Goal: Task Accomplishment & Management: Use online tool/utility

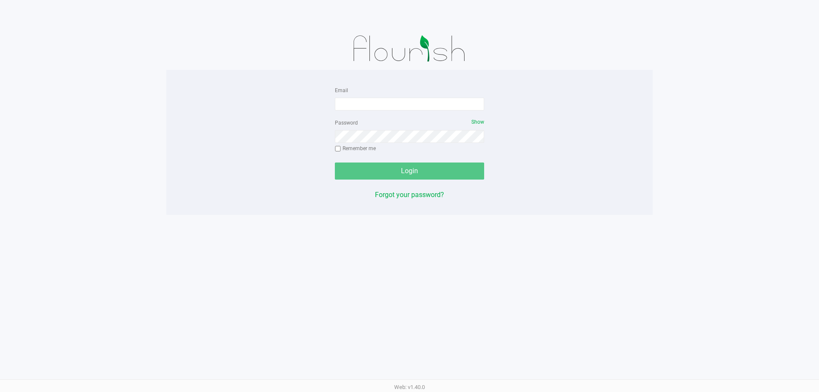
click at [422, 122] on div "Password Show Remember me" at bounding box center [409, 136] width 149 height 38
click at [419, 115] on form "Email Password Show Remember me Login" at bounding box center [409, 132] width 149 height 95
click at [417, 110] on input "Email" at bounding box center [409, 104] width 149 height 13
type input "[EMAIL_ADDRESS][DOMAIN_NAME]"
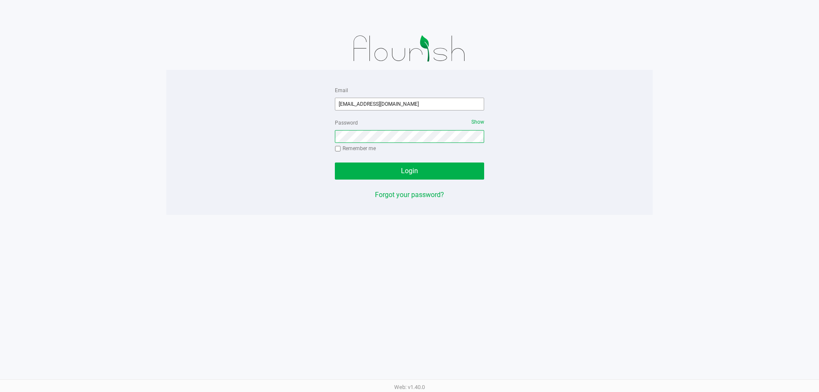
click at [335, 162] on button "Login" at bounding box center [409, 170] width 149 height 17
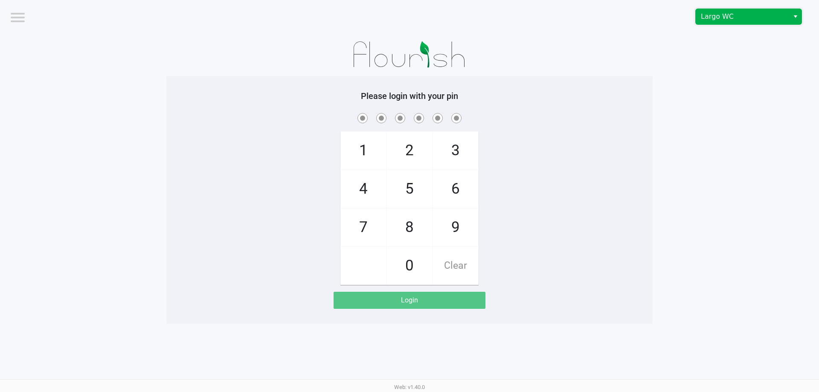
click at [745, 24] on kendo-dropdownlist "Largo WC" at bounding box center [748, 17] width 107 height 16
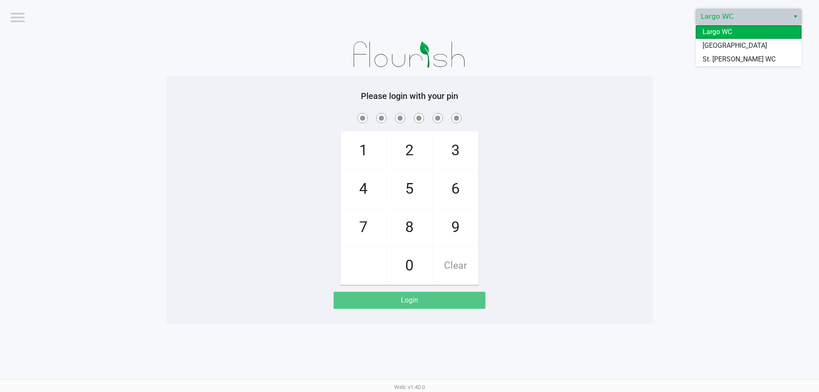
click at [726, 55] on span "St. [PERSON_NAME] WC" at bounding box center [738, 59] width 73 height 10
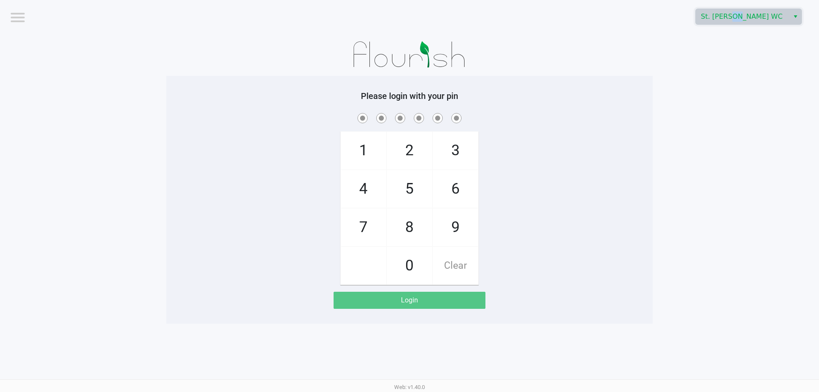
click at [726, 55] on app-pos-login-wrapper "Logout St. [PERSON_NAME] WC Please login with your pin 1 4 7 2 5 8 0 3 6 9 Clea…" at bounding box center [409, 162] width 819 height 324
checkbox input "true"
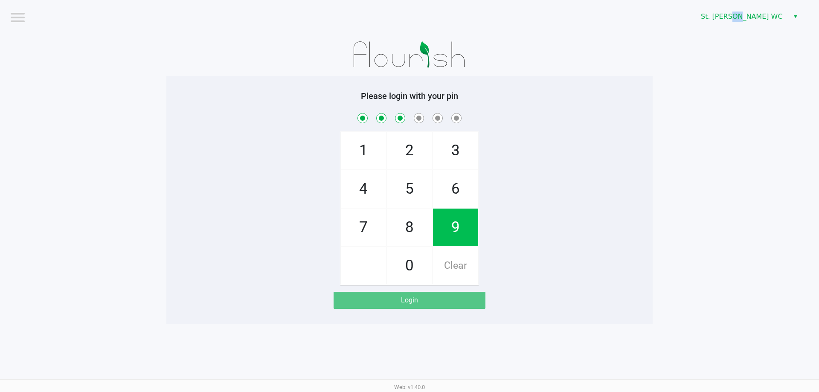
checkbox input "true"
checkbox input "false"
checkbox input "true"
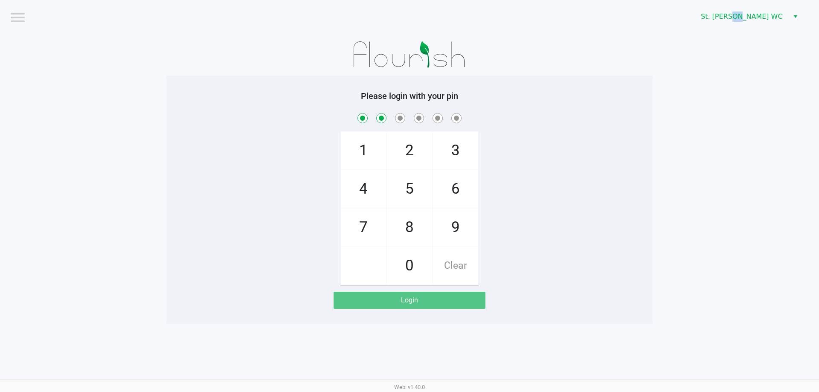
checkbox input "true"
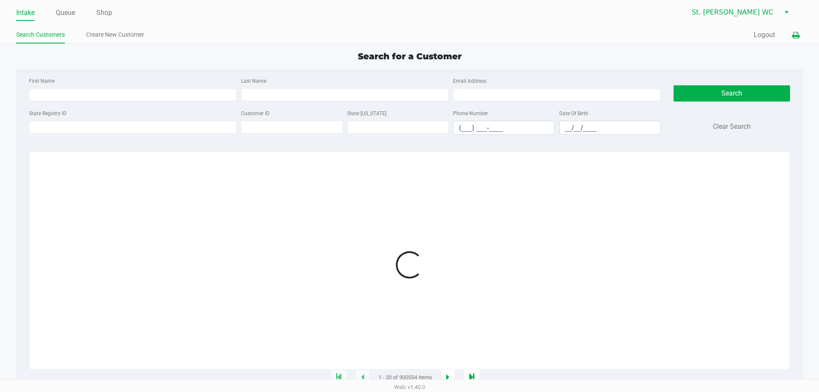
click at [795, 41] on button at bounding box center [795, 35] width 14 height 16
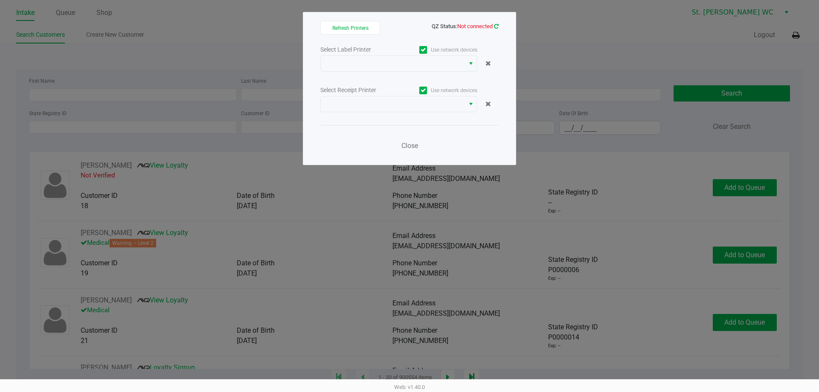
click at [498, 26] on div "Refresh Printers QZ Status: Not connected Select Label Printer Use network devi…" at bounding box center [409, 88] width 213 height 153
click at [495, 29] on app-qz-status "QZ Status: Not connected" at bounding box center [464, 26] width 67 height 8
click at [497, 21] on span "QZ Status: Not connected" at bounding box center [409, 26] width 178 height 10
click at [498, 28] on div "Refresh Printers QZ Status: Not connected Select Label Printer Use network devi…" at bounding box center [409, 88] width 213 height 153
click at [493, 23] on span "QZ Status: Not connected" at bounding box center [464, 26] width 67 height 6
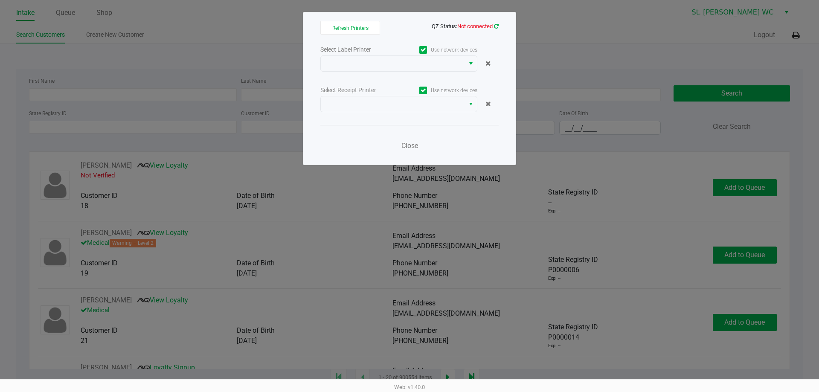
click at [495, 23] on link at bounding box center [496, 26] width 5 height 6
click at [495, 24] on icon at bounding box center [496, 26] width 5 height 6
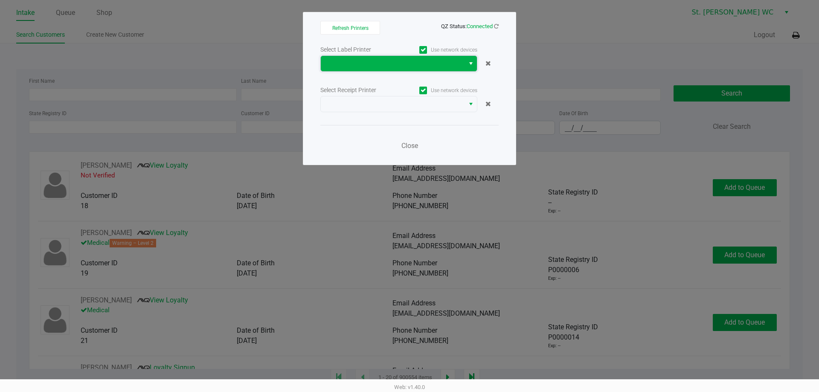
click at [461, 62] on span at bounding box center [393, 63] width 144 height 15
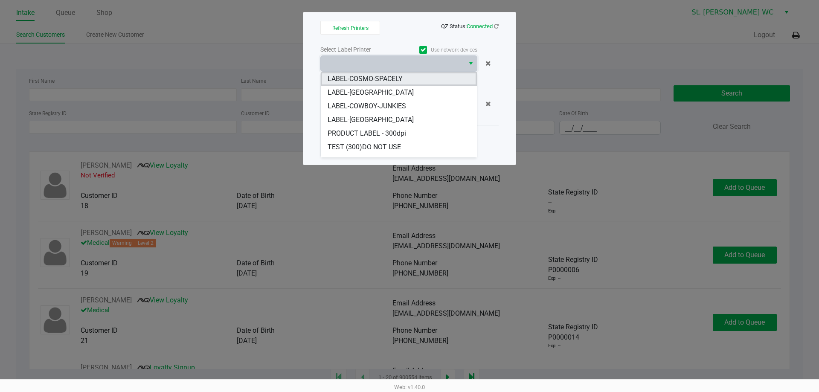
click at [437, 77] on li "LABEL-COSMO-SPACELY" at bounding box center [399, 79] width 156 height 14
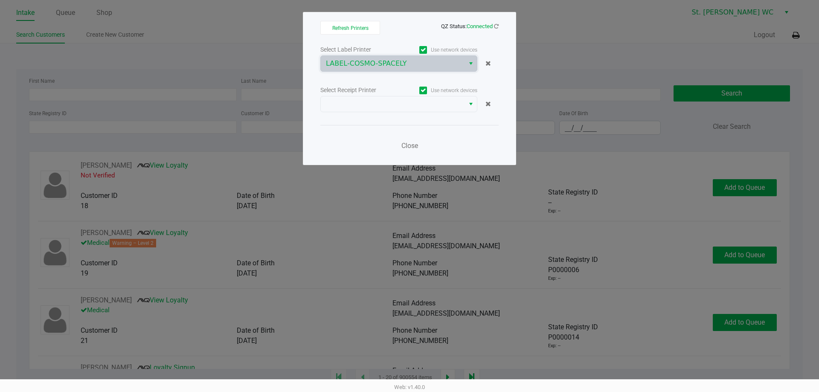
click at [424, 95] on div "Use network devices" at bounding box center [438, 90] width 78 height 12
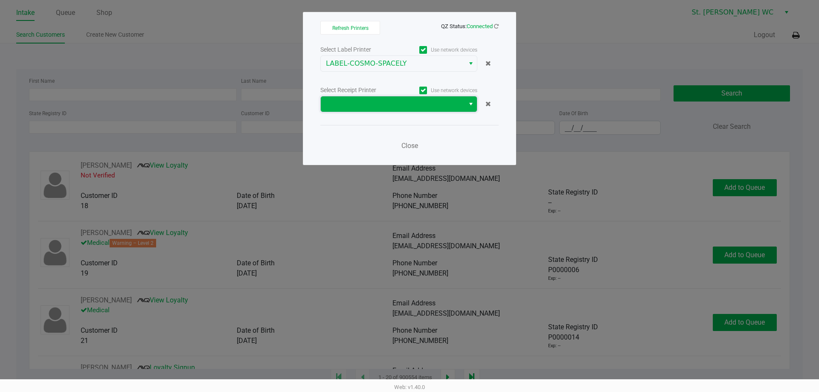
click at [422, 104] on span at bounding box center [392, 104] width 133 height 10
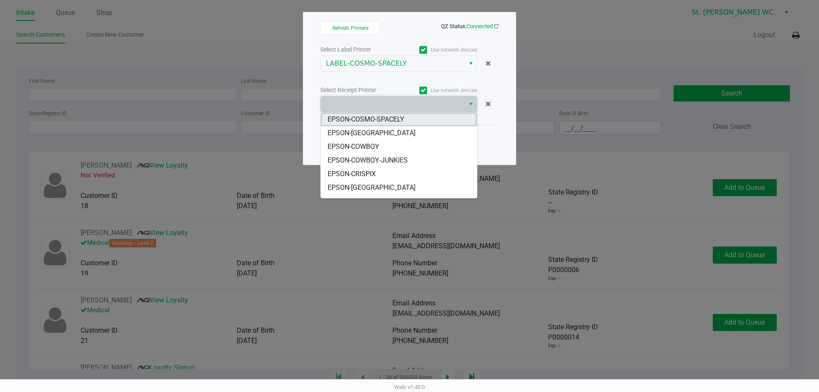
click at [421, 116] on li "EPSON-COSMO-SPACELY" at bounding box center [399, 120] width 156 height 14
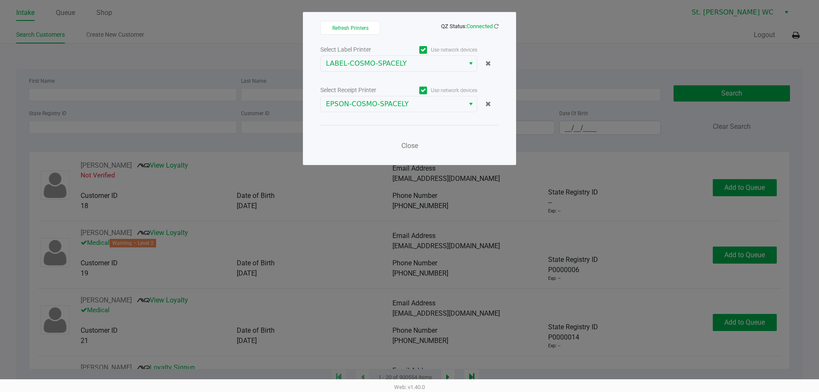
click at [414, 122] on div "Select Label Printer Use network devices LABEL-COSMO-SPACELY Select Receipt Pri…" at bounding box center [409, 100] width 178 height 112
click at [406, 141] on button "Close" at bounding box center [409, 145] width 26 height 17
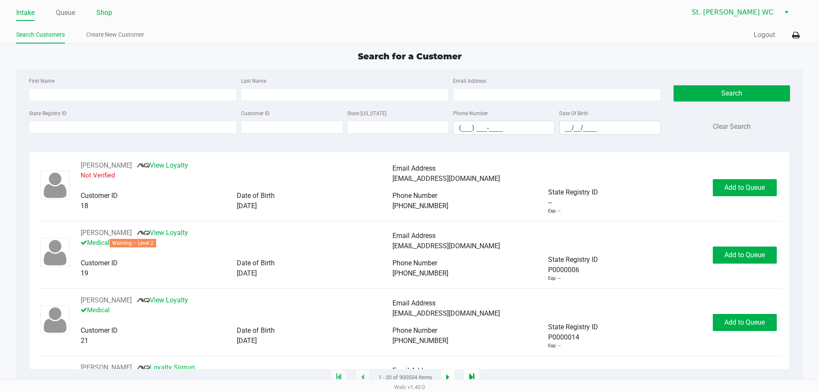
click at [108, 17] on link "Shop" at bounding box center [104, 13] width 16 height 12
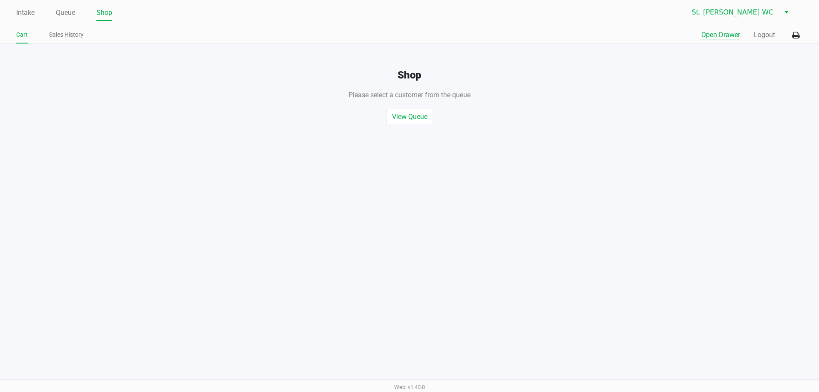
click at [732, 39] on button "Open Drawer" at bounding box center [720, 35] width 39 height 10
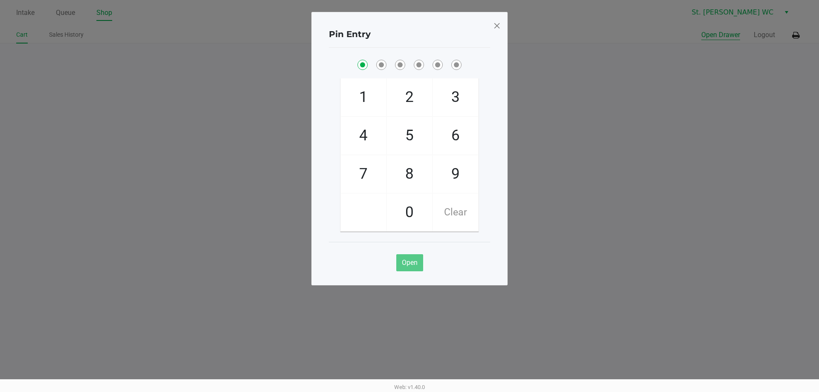
checkbox input "true"
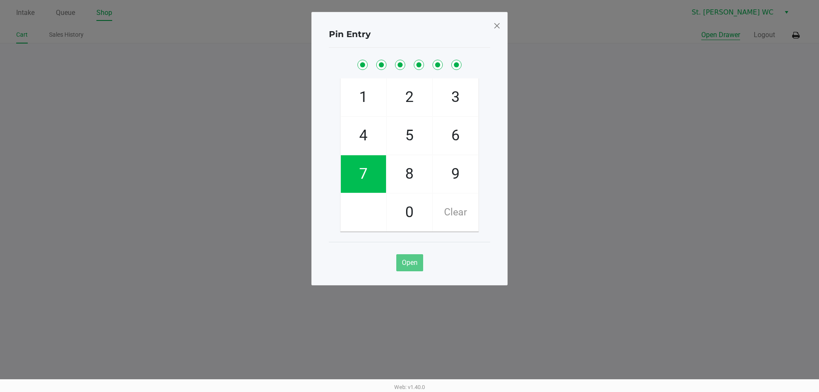
checkbox input "true"
click at [701, 30] on button "Open Drawer" at bounding box center [720, 35] width 39 height 10
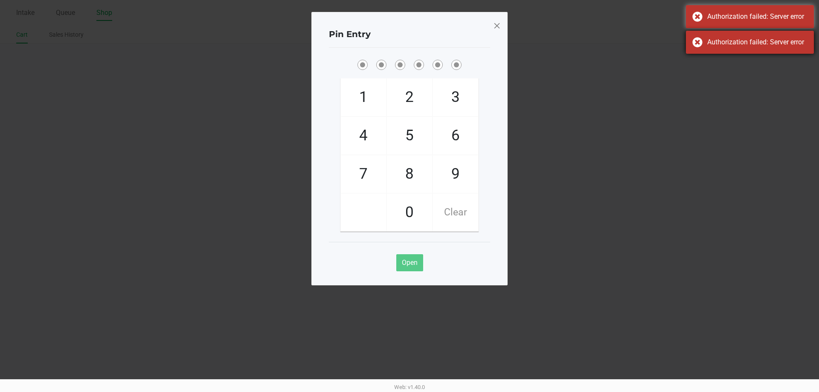
click at [733, 39] on div "Authorization failed: Server error" at bounding box center [757, 42] width 100 height 10
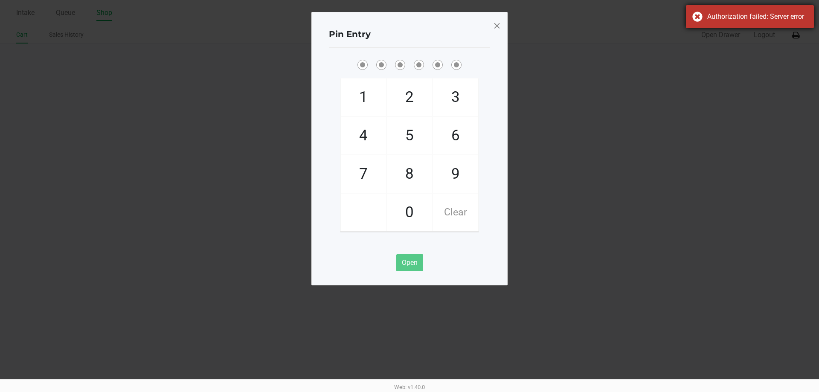
click at [700, 21] on div "Authorization failed: Server error" at bounding box center [750, 16] width 128 height 23
checkbox input "true"
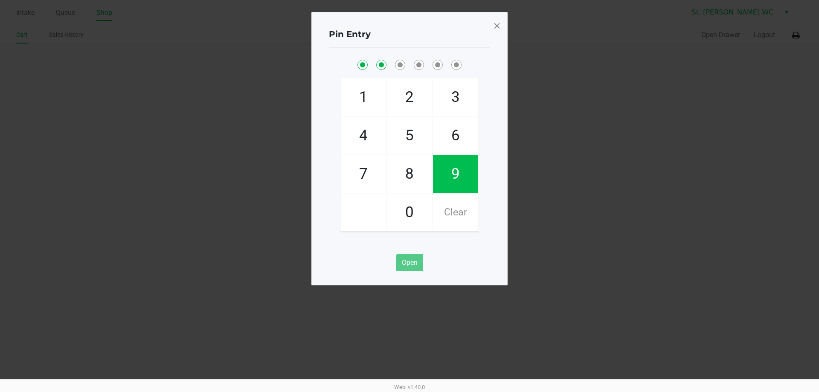
checkbox input "true"
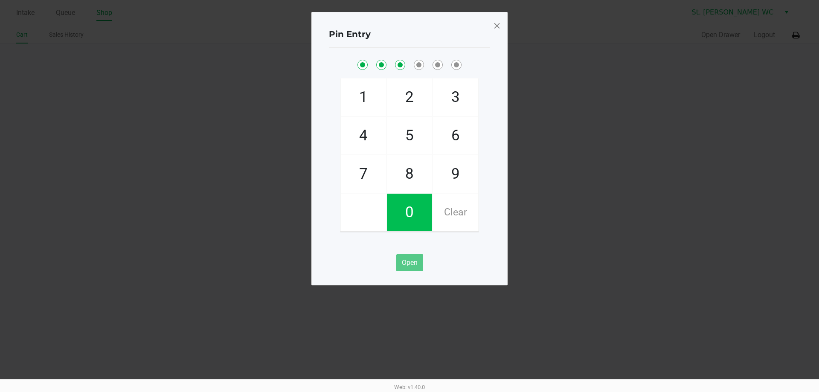
checkbox input "true"
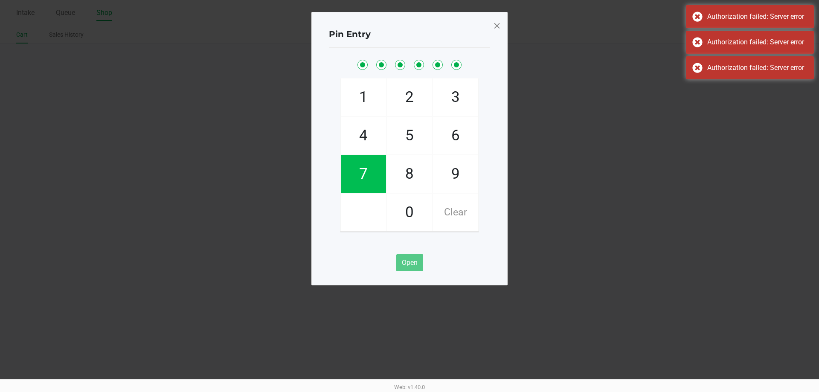
checkbox input "true"
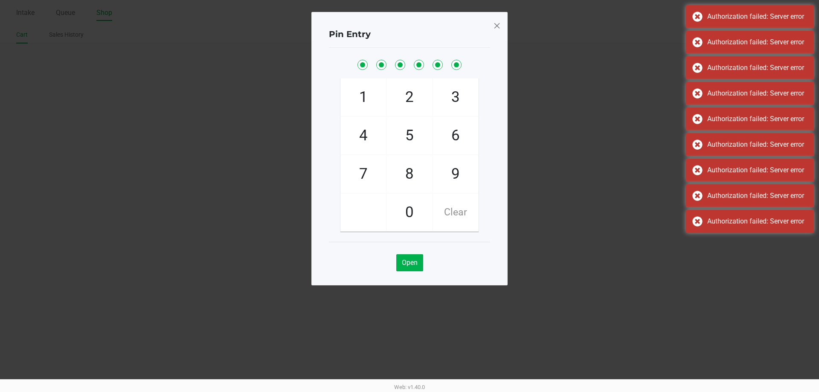
click at [677, 48] on ngb-modal-window "Pin Entry 1 4 7 2 5 8 0 3 6 9 Clear Open" at bounding box center [409, 196] width 819 height 392
click at [498, 31] on span at bounding box center [497, 26] width 8 height 14
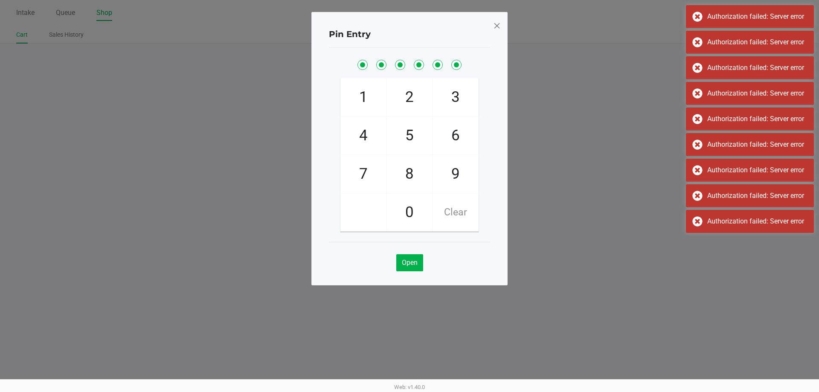
click at [762, 55] on ngb-modal-window "Pin Entry 1 4 7 2 5 8 0 3 6 9 Clear Open" at bounding box center [409, 196] width 819 height 392
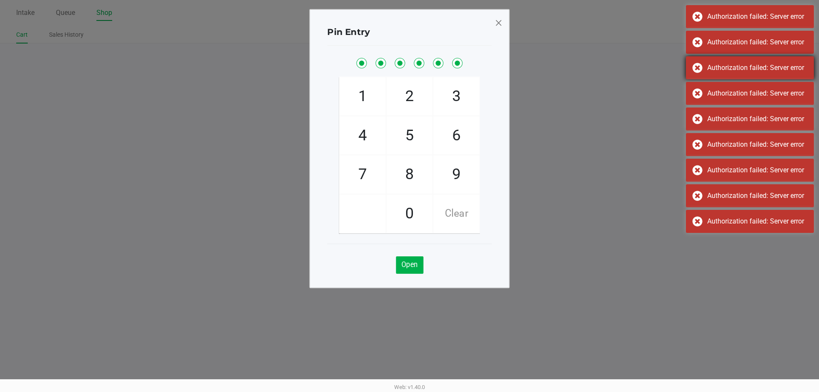
click at [758, 69] on div "Authorization failed: Server error" at bounding box center [757, 68] width 100 height 10
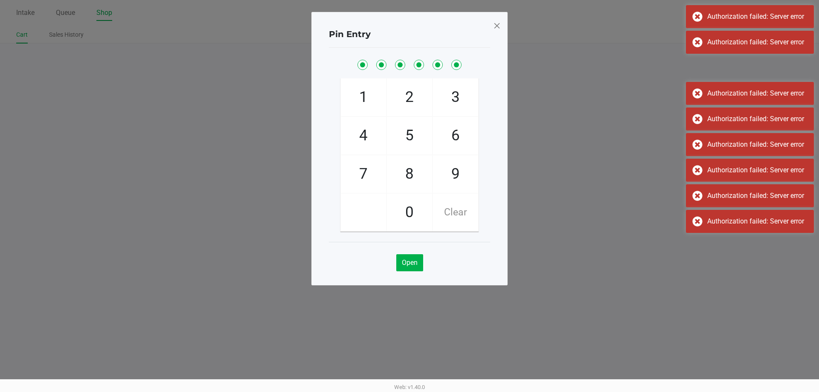
click at [758, 69] on div "Authorization failed: Server error" at bounding box center [757, 68] width 100 height 10
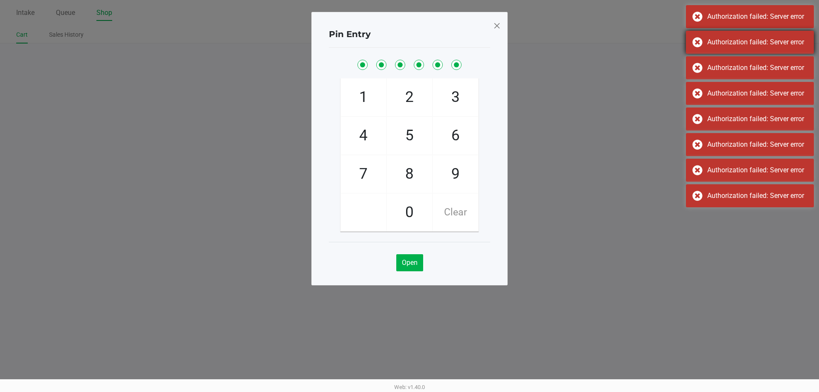
click at [757, 51] on div "Authorization failed: Server error" at bounding box center [750, 42] width 128 height 23
click at [758, 24] on div "Authorization failed: Server error" at bounding box center [750, 16] width 128 height 23
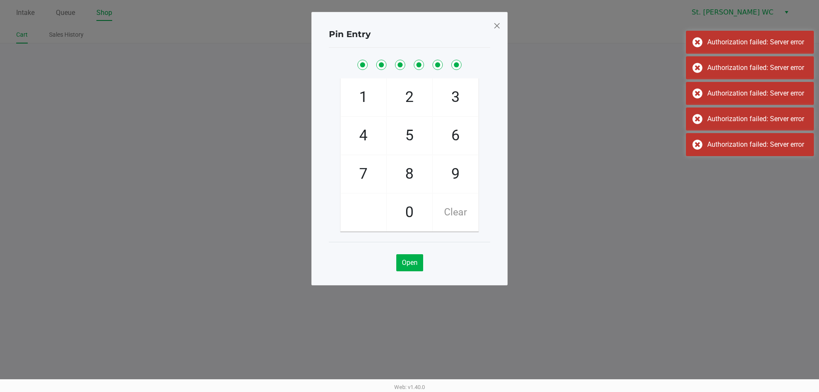
drag, startPoint x: 500, startPoint y: 24, endPoint x: 492, endPoint y: 30, distance: 10.1
click at [499, 25] on span at bounding box center [497, 26] width 8 height 14
click at [492, 30] on div "Pin Entry 1 4 7 2 5 8 0 3 6 9 Clear Open" at bounding box center [409, 148] width 196 height 273
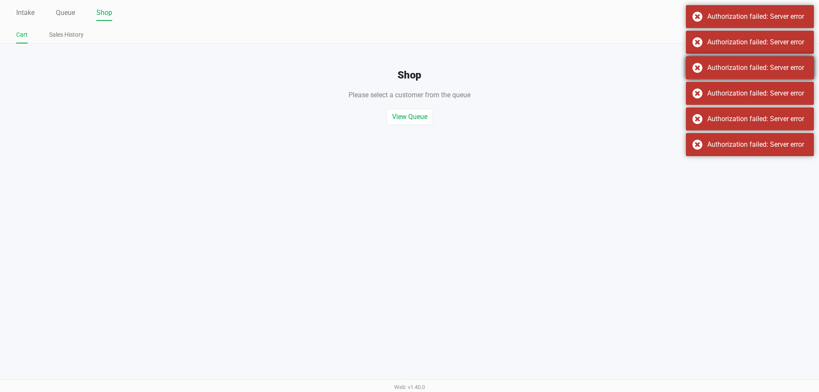
click at [711, 63] on div "Authorization failed: Server error" at bounding box center [757, 68] width 100 height 10
click at [725, 64] on div "Authorization failed: Server error Authorization failed: Server error Authoriza…" at bounding box center [750, 69] width 128 height 128
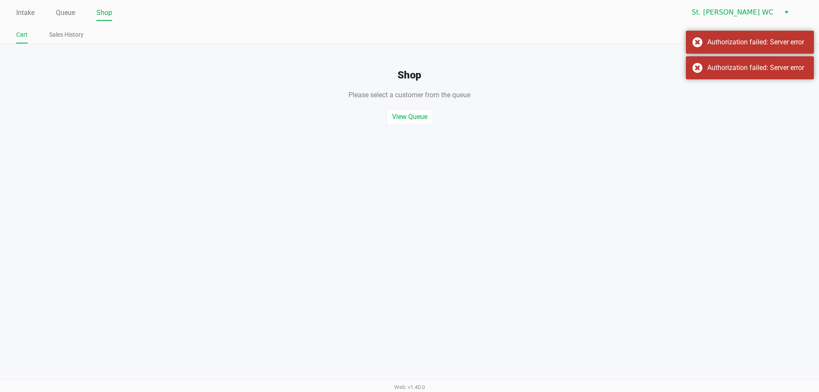
click at [729, 30] on button "Open Drawer" at bounding box center [720, 35] width 39 height 10
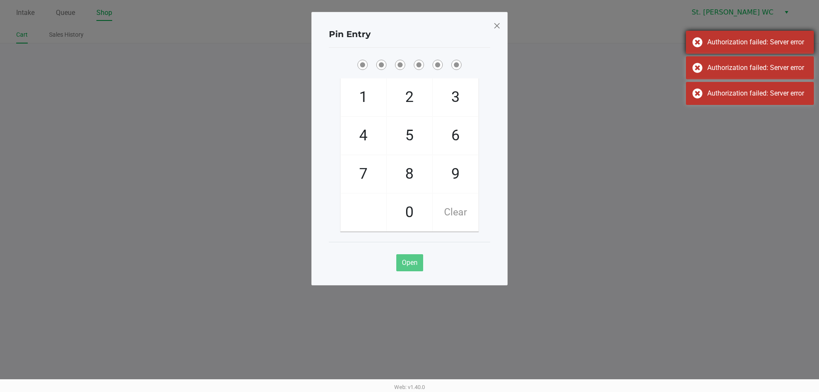
click at [731, 50] on div "Authorization failed: Server error" at bounding box center [750, 42] width 128 height 23
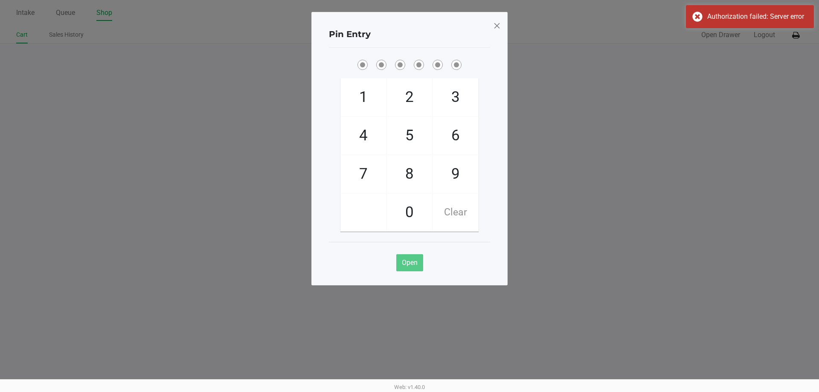
drag, startPoint x: 730, startPoint y: 20, endPoint x: 406, endPoint y: 10, distance: 323.8
click at [730, 20] on div "Authorization failed: Server error" at bounding box center [757, 17] width 100 height 10
click at [486, 29] on div "Pin Entry" at bounding box center [409, 34] width 161 height 27
click at [506, 31] on div "Pin Entry 1 4 7 2 5 8 0 3 6 9 Clear Open" at bounding box center [409, 148] width 196 height 273
click at [502, 30] on div "Pin Entry 1 4 7 2 5 8 0 3 6 9 Clear Open" at bounding box center [409, 148] width 196 height 273
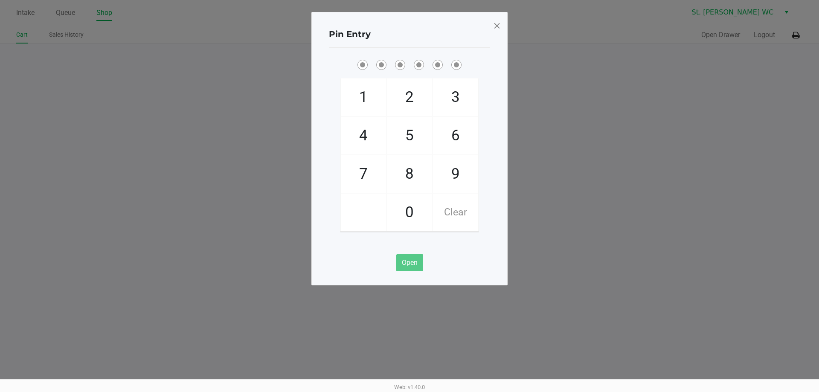
click at [498, 29] on div "Pin Entry 1 4 7 2 5 8 0 3 6 9 Clear Open" at bounding box center [409, 148] width 196 height 273
click at [498, 29] on span at bounding box center [497, 26] width 8 height 14
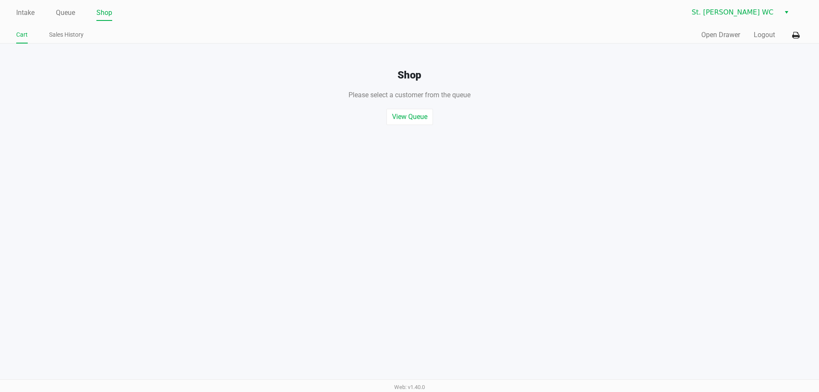
click at [498, 29] on div "Pin Entry 1 4 7 2 5 8 0 3 6 9 Clear Open" at bounding box center [409, 127] width 196 height 273
click at [784, 41] on div "Quick Sale Open Drawer Logout" at bounding box center [605, 35] width 393 height 16
click at [793, 37] on icon at bounding box center [795, 35] width 7 height 6
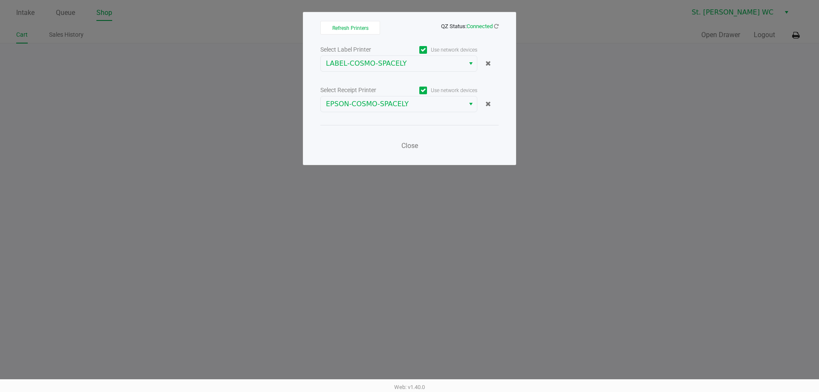
click at [495, 21] on span "QZ Status: Connected" at bounding box center [409, 26] width 178 height 10
click at [495, 24] on icon at bounding box center [496, 26] width 5 height 6
click at [495, 24] on icon at bounding box center [496, 26] width 6 height 7
click at [410, 148] on span "Close" at bounding box center [409, 146] width 17 height 8
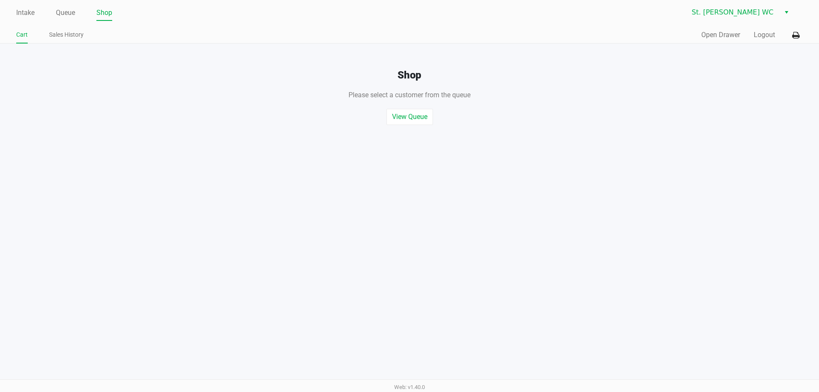
click at [109, 15] on link "Shop" at bounding box center [104, 13] width 16 height 12
click at [697, 35] on div "Quick Sale Open Drawer Logout" at bounding box center [605, 35] width 393 height 16
click at [703, 35] on button "Open Drawer" at bounding box center [720, 35] width 39 height 10
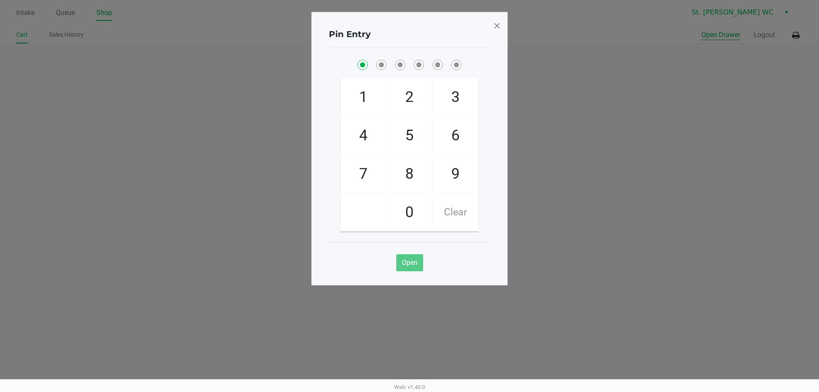
checkbox input "true"
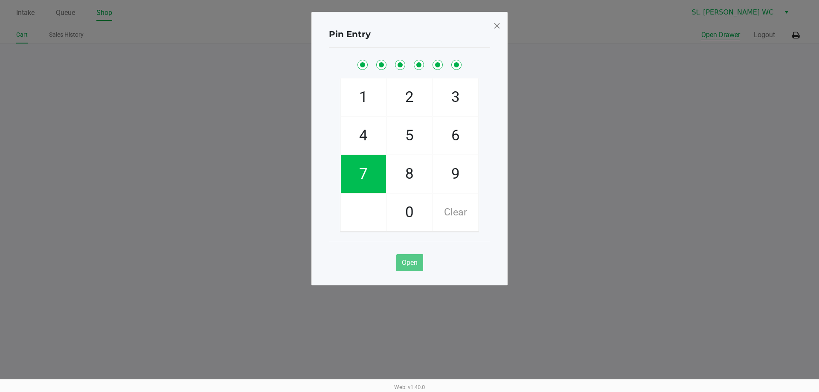
checkbox input "true"
click at [701, 30] on button "Open Drawer" at bounding box center [720, 35] width 39 height 10
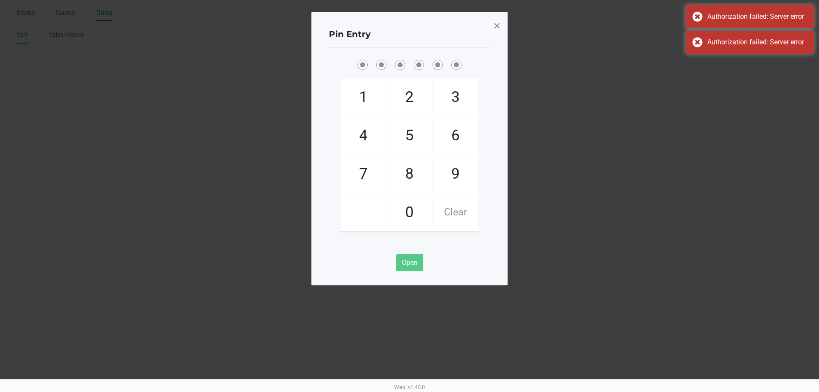
drag, startPoint x: 513, startPoint y: 31, endPoint x: 505, endPoint y: 29, distance: 7.8
click at [512, 31] on ngb-modal-window "Pin Entry 1 4 7 2 5 8 0 3 6 9 Clear Open" at bounding box center [409, 196] width 819 height 392
click at [505, 29] on div "Pin Entry 1 4 7 2 5 8 0 3 6 9 Clear Open" at bounding box center [409, 148] width 196 height 273
click at [501, 28] on div "Pin Entry 1 4 7 2 5 8 0 3 6 9 Clear Open" at bounding box center [409, 148] width 196 height 273
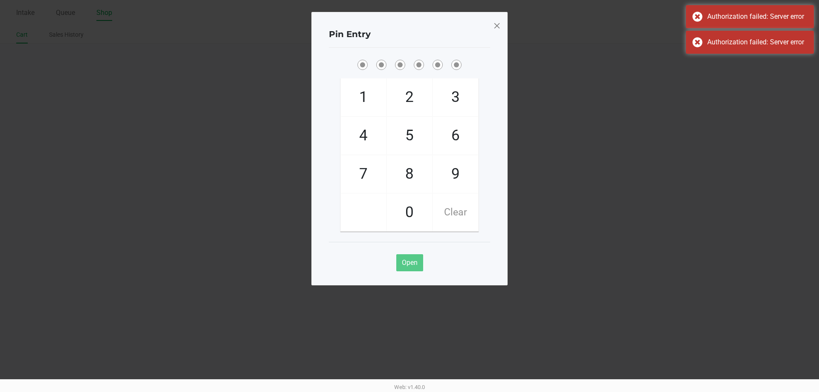
click at [501, 28] on div "Pin Entry 1 4 7 2 5 8 0 3 6 9 Clear Open" at bounding box center [409, 148] width 196 height 273
click at [496, 28] on span at bounding box center [497, 26] width 8 height 14
click at [496, 28] on div "Pin Entry 1 4 7 2 5 8 0 3 6 9 Clear Open" at bounding box center [409, 148] width 196 height 273
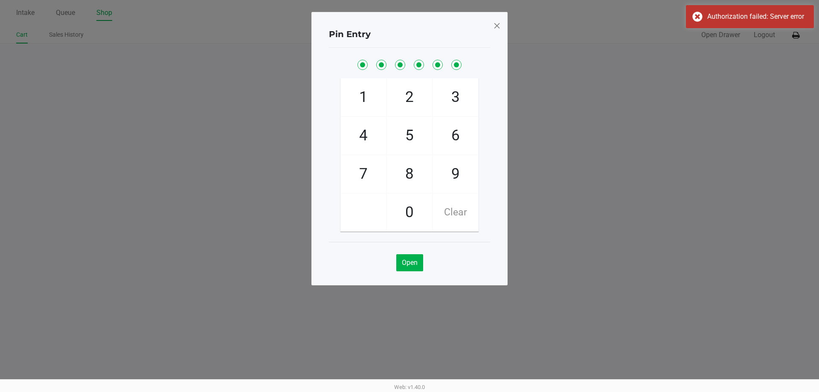
click at [496, 28] on div "Pin Entry 1 4 7 2 5 8 0 3 6 9 Clear Open" at bounding box center [409, 127] width 196 height 273
click at [496, 28] on span at bounding box center [497, 26] width 8 height 14
